Goal: Task Accomplishment & Management: Manage account settings

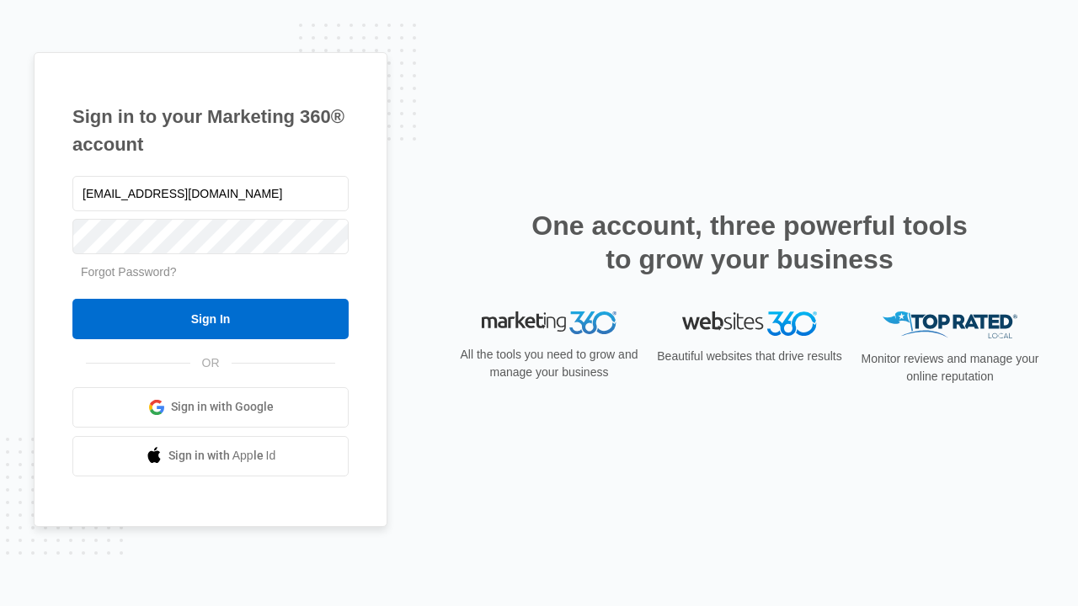
type input "dankie614@gmail.com"
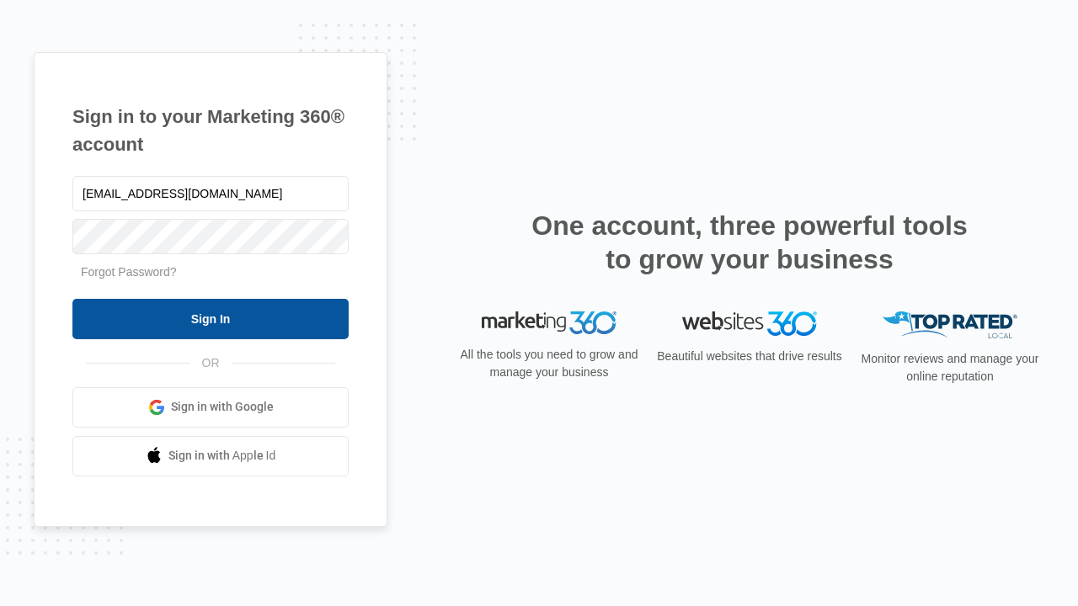
click at [210, 318] on input "Sign In" at bounding box center [210, 319] width 276 height 40
